Goal: Task Accomplishment & Management: Use online tool/utility

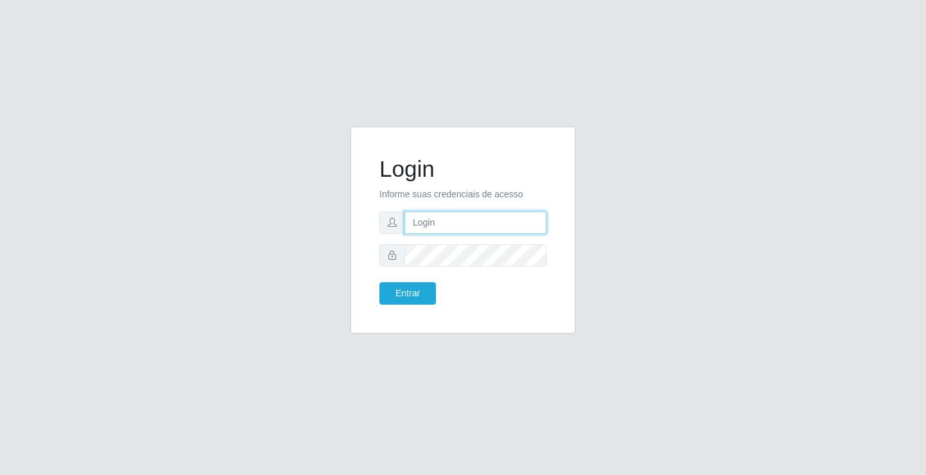
click at [464, 228] on input "text" at bounding box center [475, 223] width 142 height 23
type input "ediane@ideal"
click at [379, 282] on button "Entrar" at bounding box center [407, 293] width 57 height 23
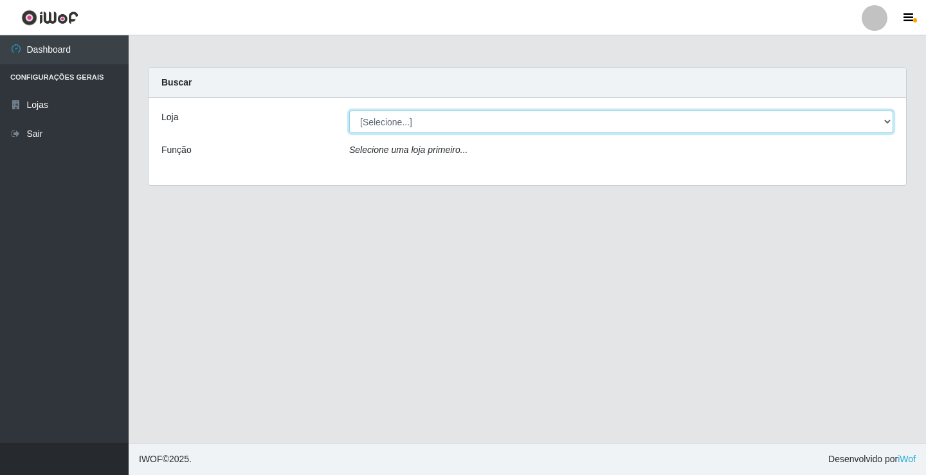
click at [400, 121] on select "[Selecione...] Ideal - Conceição" at bounding box center [621, 122] width 544 height 23
select select "231"
click at [349, 111] on select "[Selecione...] Ideal - Conceição" at bounding box center [621, 122] width 544 height 23
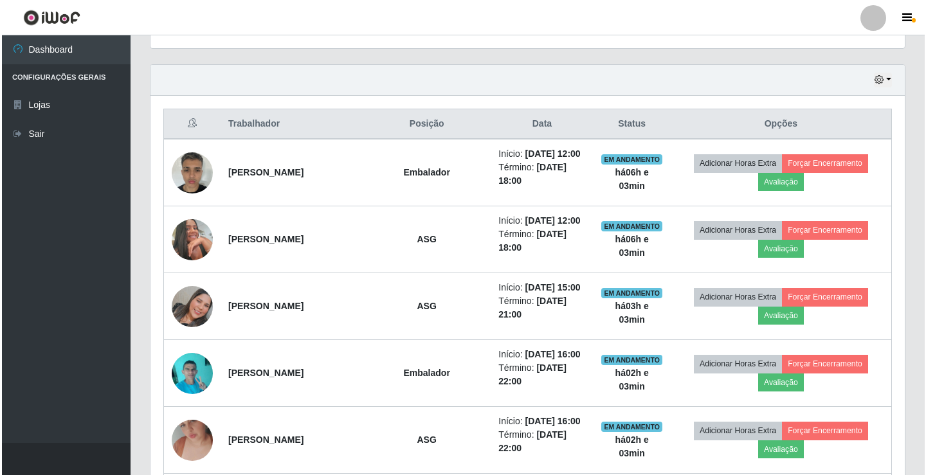
scroll to position [450, 0]
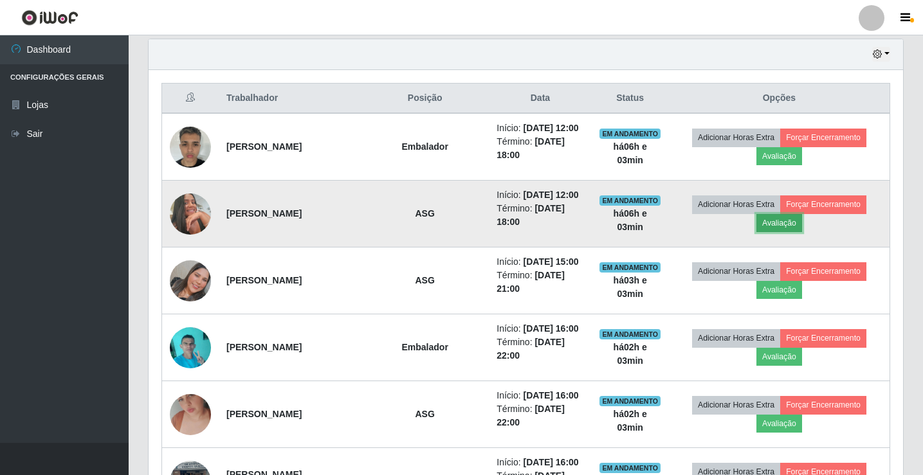
click at [786, 232] on button "Avaliação" at bounding box center [779, 223] width 46 height 18
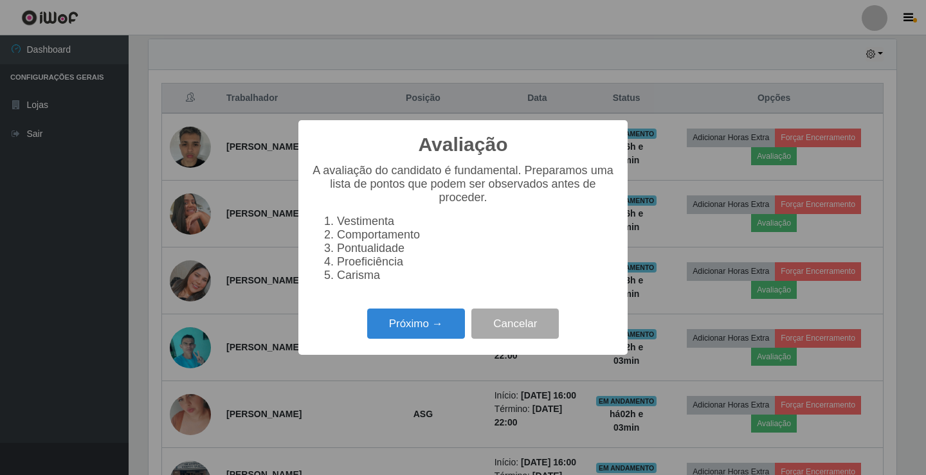
scroll to position [267, 748]
click at [433, 338] on button "Próximo →" at bounding box center [416, 324] width 98 height 30
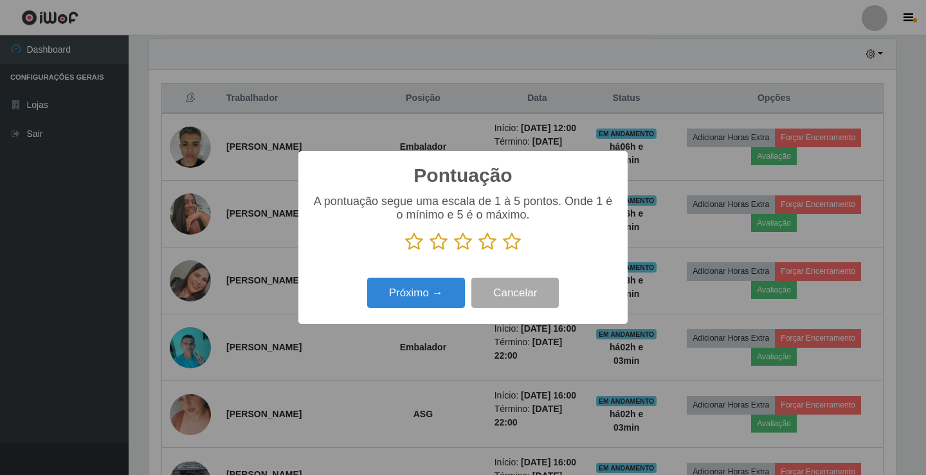
click at [509, 247] on icon at bounding box center [512, 241] width 18 height 19
click at [503, 251] on input "radio" at bounding box center [503, 251] width 0 height 0
click at [410, 293] on button "Próximo →" at bounding box center [416, 293] width 98 height 30
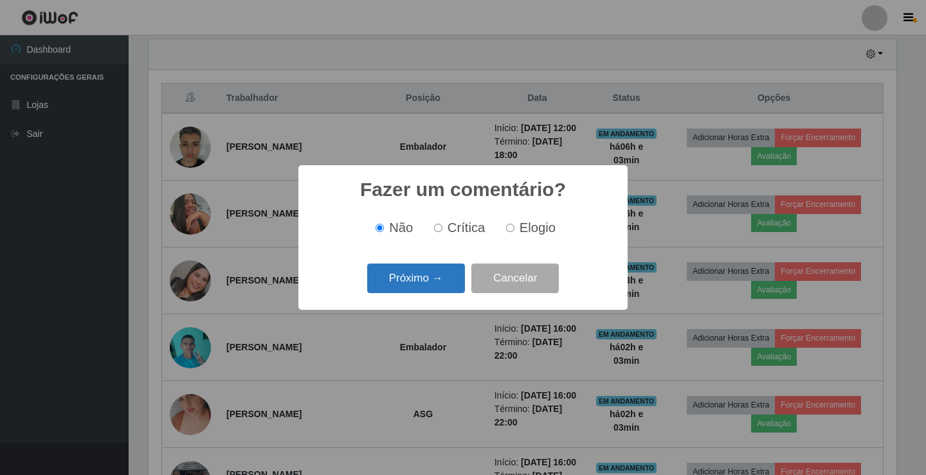
click at [421, 275] on button "Próximo →" at bounding box center [416, 279] width 98 height 30
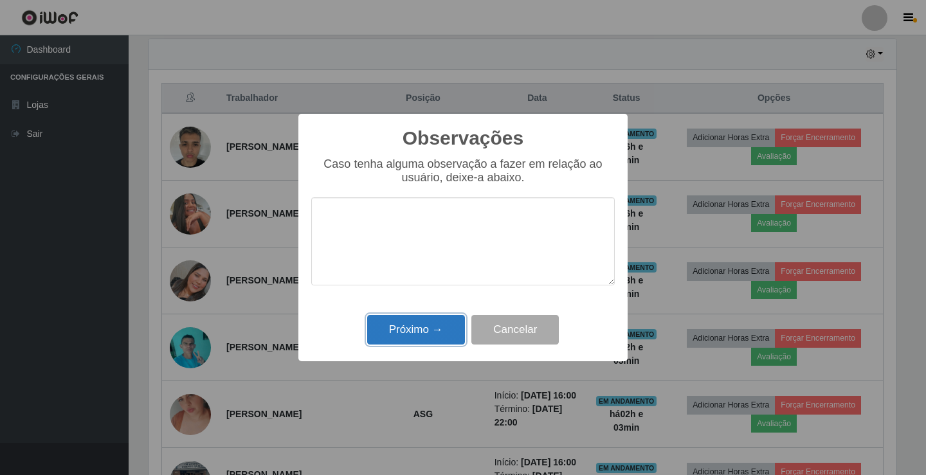
click at [424, 318] on button "Próximo →" at bounding box center [416, 330] width 98 height 30
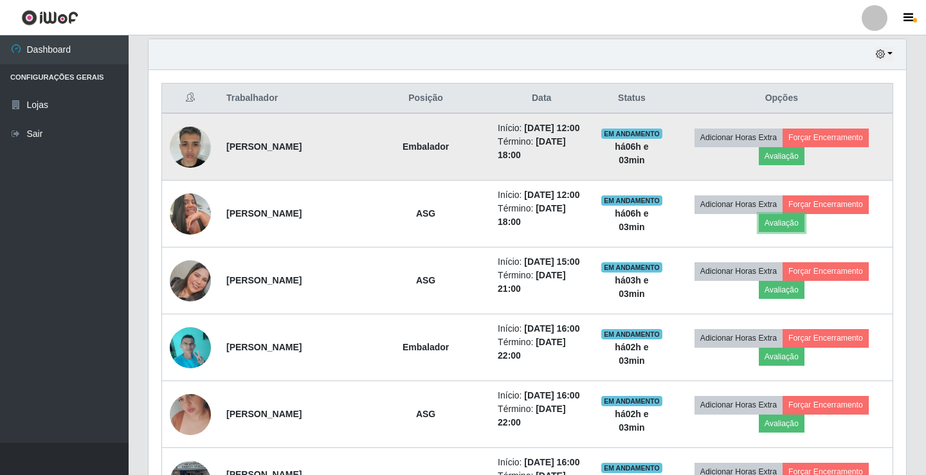
scroll to position [267, 754]
click at [793, 165] on button "Avaliação" at bounding box center [779, 156] width 46 height 18
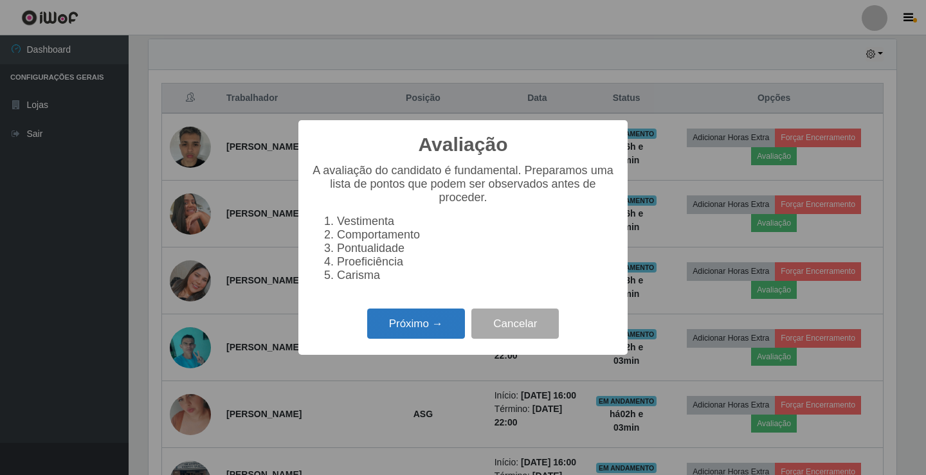
click at [426, 332] on button "Próximo →" at bounding box center [416, 324] width 98 height 30
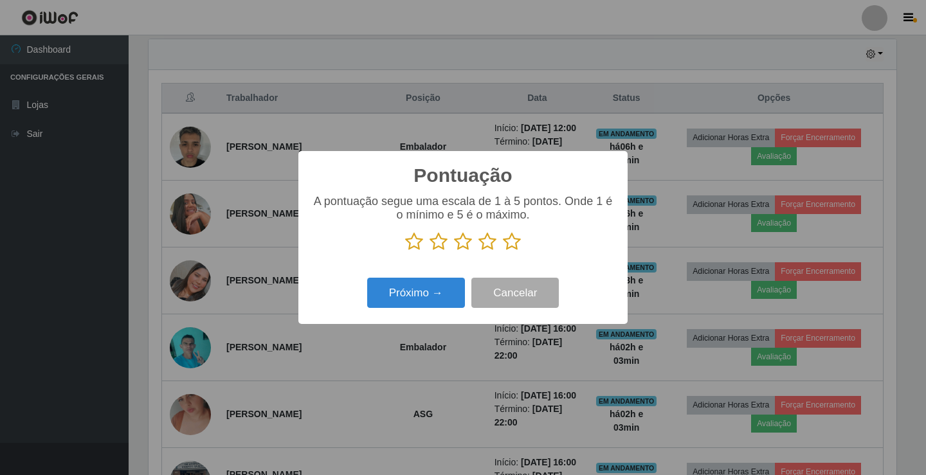
click at [507, 242] on icon at bounding box center [512, 241] width 18 height 19
click at [503, 251] on input "radio" at bounding box center [503, 251] width 0 height 0
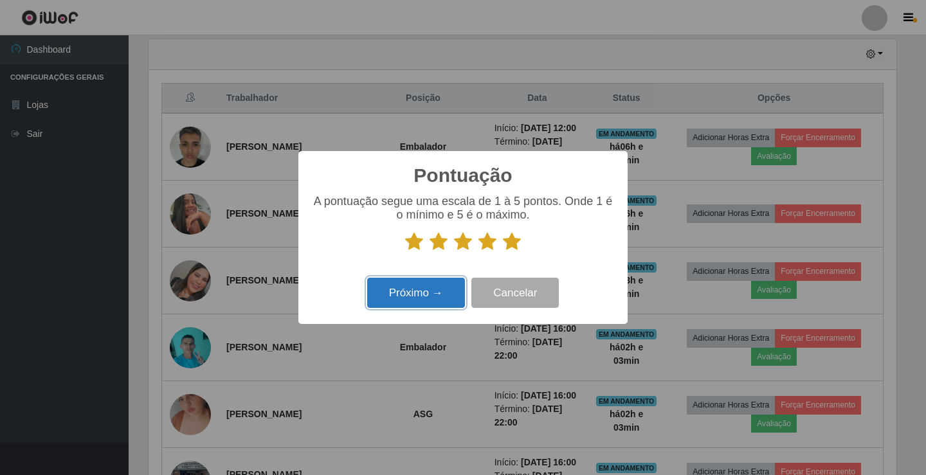
click at [415, 293] on button "Próximo →" at bounding box center [416, 293] width 98 height 30
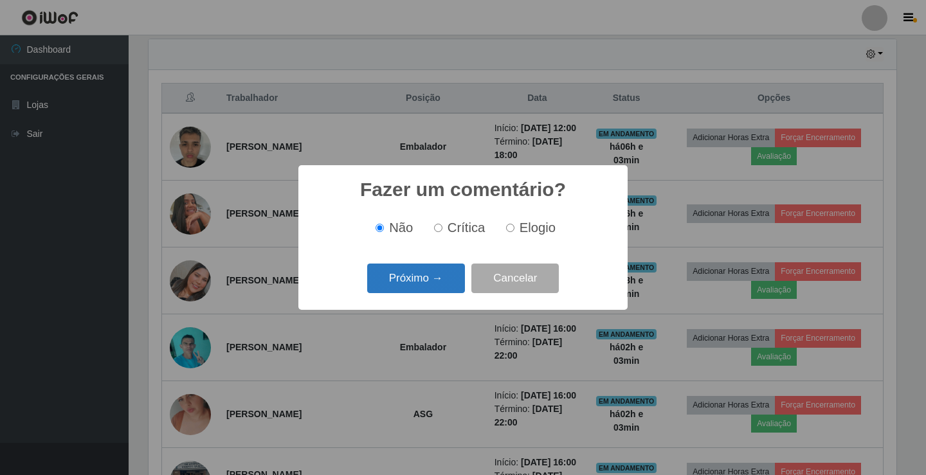
click at [419, 275] on button "Próximo →" at bounding box center [416, 279] width 98 height 30
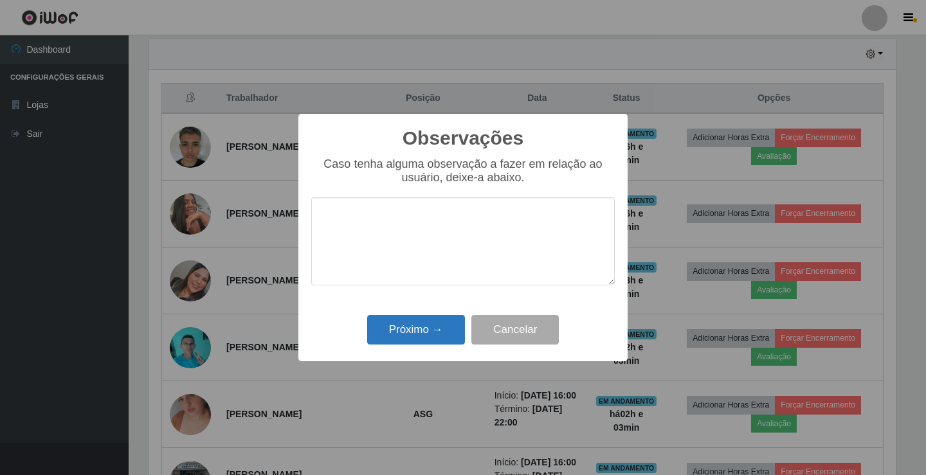
drag, startPoint x: 421, startPoint y: 316, endPoint x: 421, endPoint y: 327, distance: 10.9
click at [421, 325] on div "Próximo → Cancelar" at bounding box center [463, 329] width 304 height 37
click at [417, 330] on button "Próximo →" at bounding box center [416, 330] width 98 height 30
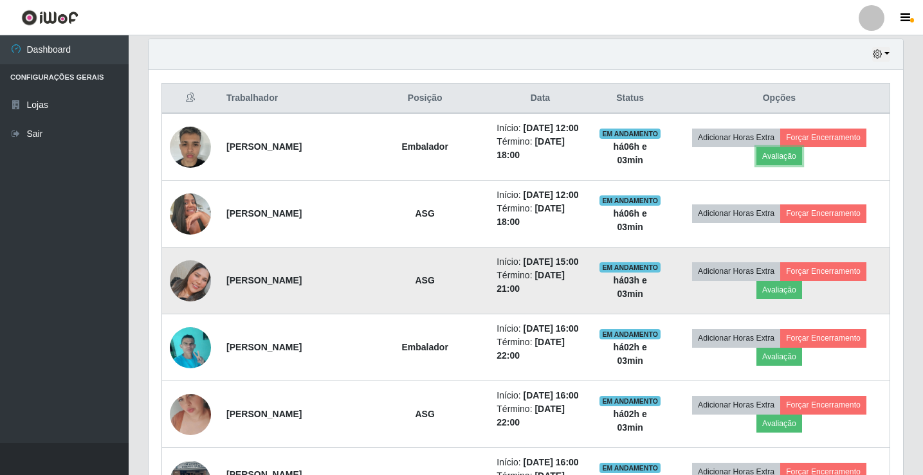
scroll to position [267, 754]
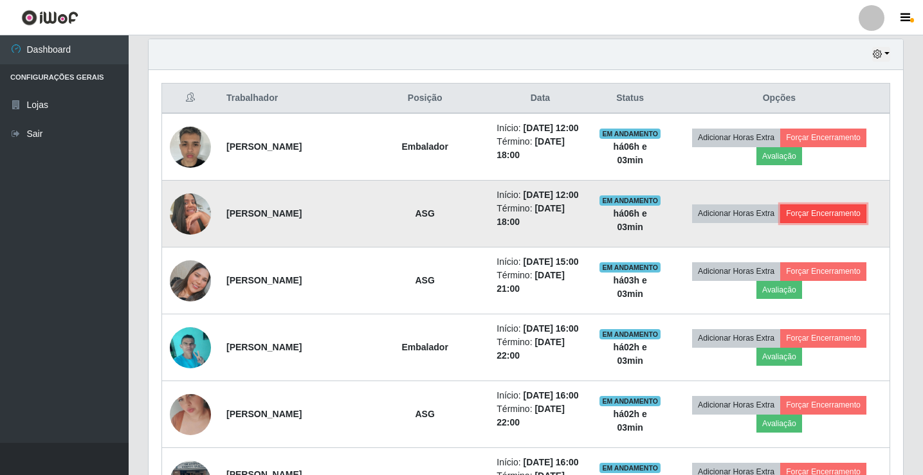
click at [813, 222] on button "Forçar Encerramento" at bounding box center [823, 213] width 86 height 18
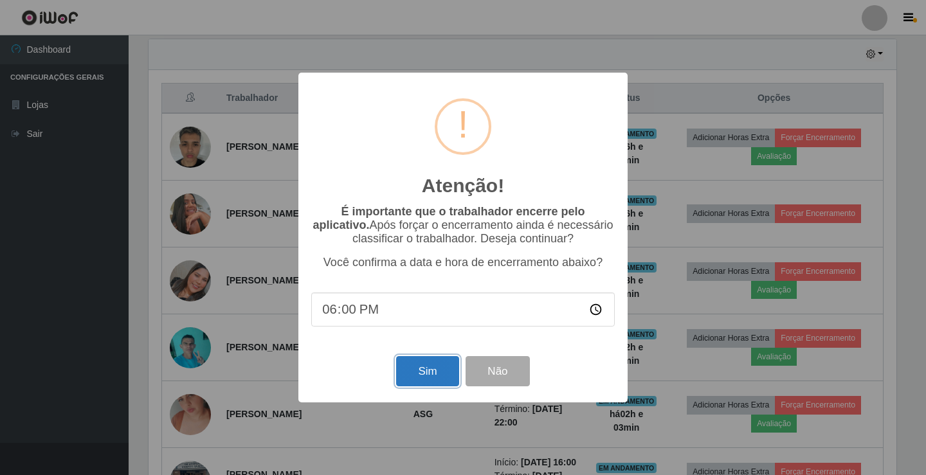
click at [417, 370] on button "Sim" at bounding box center [427, 371] width 62 height 30
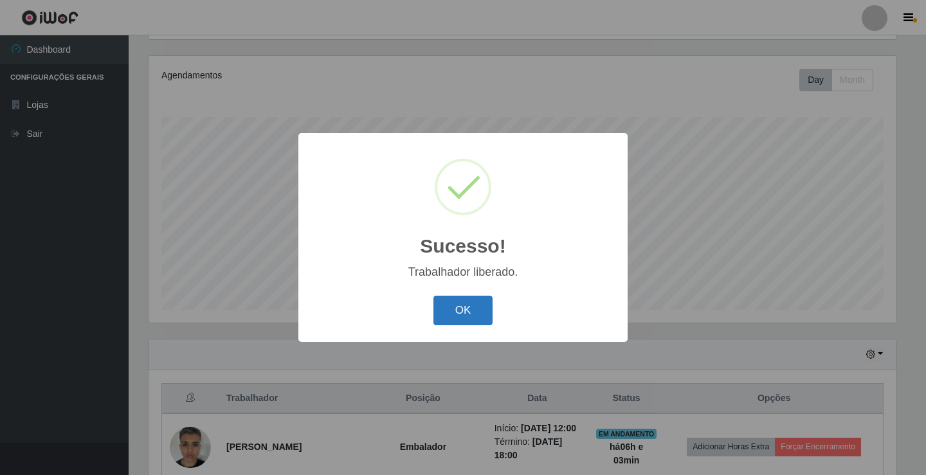
click at [465, 307] on button "OK" at bounding box center [463, 311] width 60 height 30
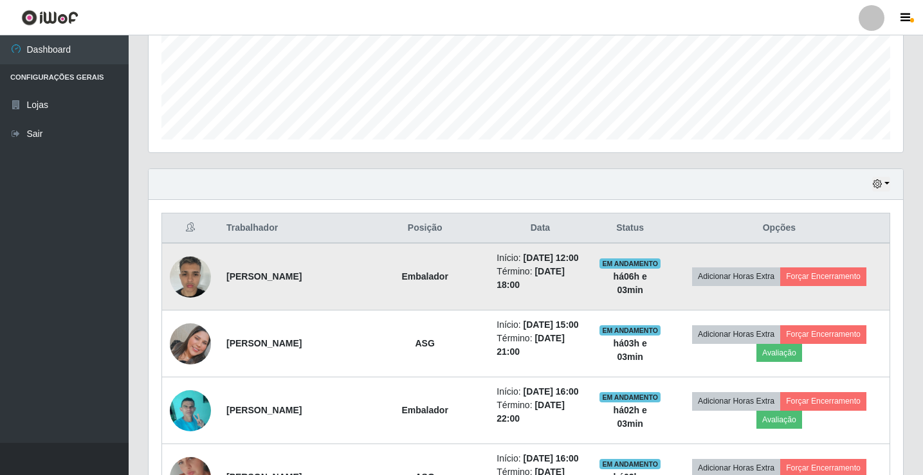
scroll to position [343, 0]
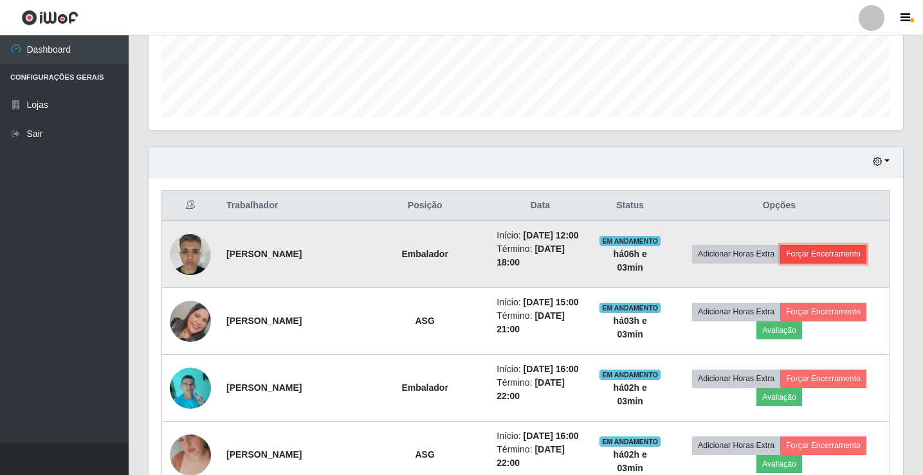
click at [820, 253] on button "Forçar Encerramento" at bounding box center [823, 254] width 86 height 18
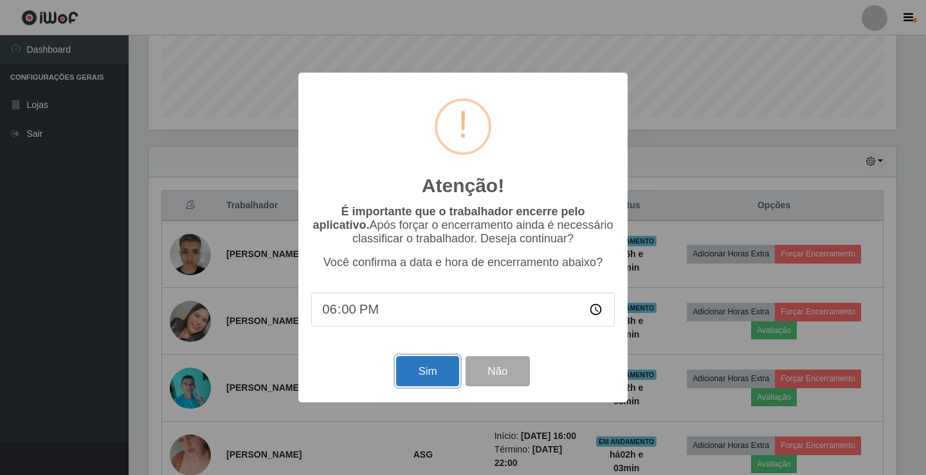
click at [425, 360] on button "Sim" at bounding box center [427, 371] width 62 height 30
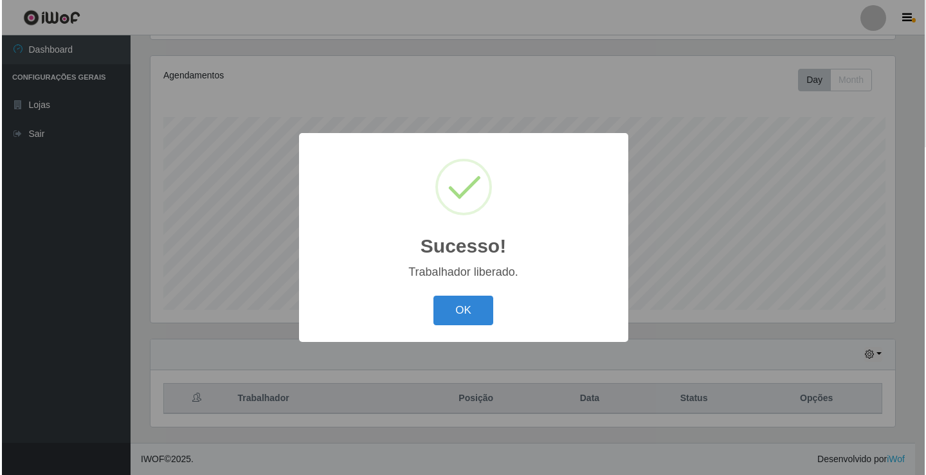
scroll to position [0, 0]
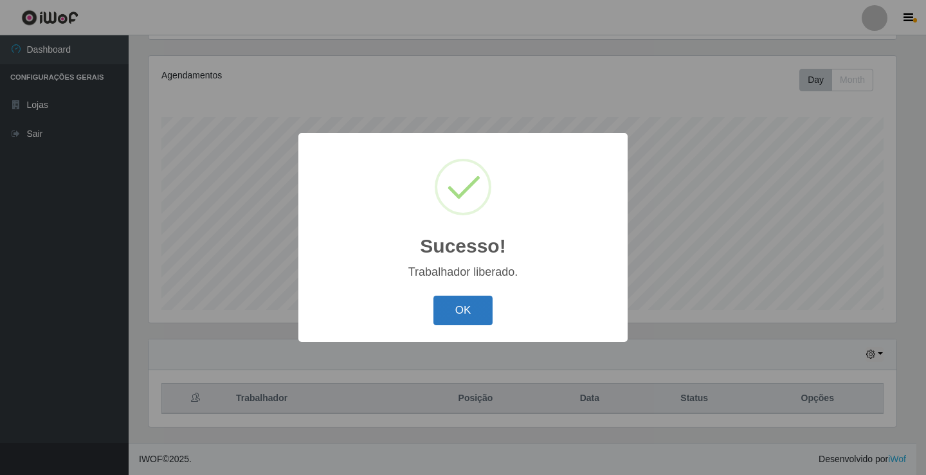
click at [461, 311] on button "OK" at bounding box center [463, 311] width 60 height 30
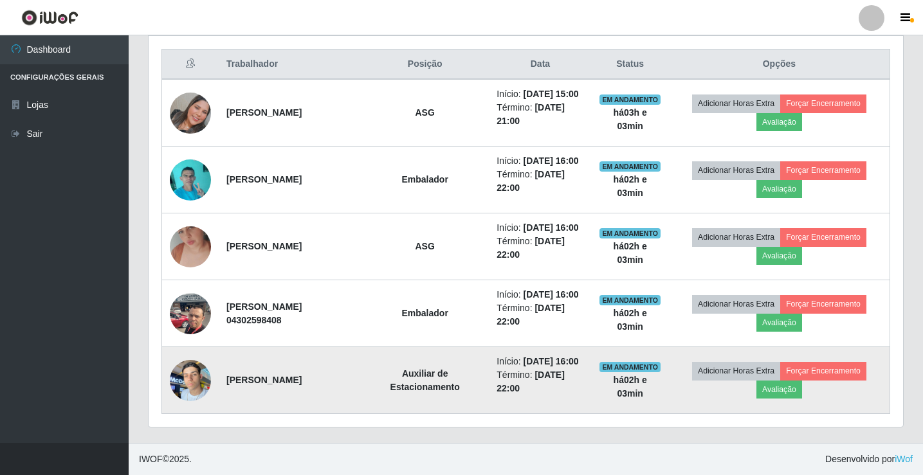
click at [189, 388] on img at bounding box center [190, 380] width 41 height 55
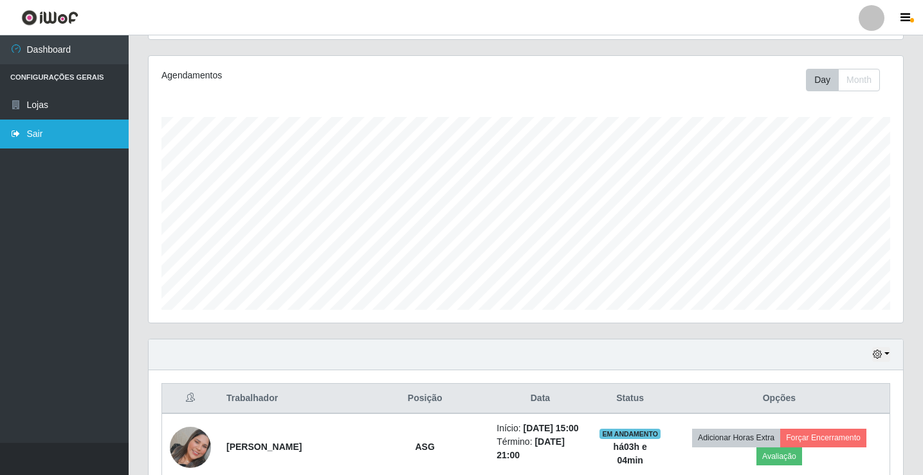
click at [37, 136] on link "Sair" at bounding box center [64, 134] width 129 height 29
